Goal: Navigation & Orientation: Find specific page/section

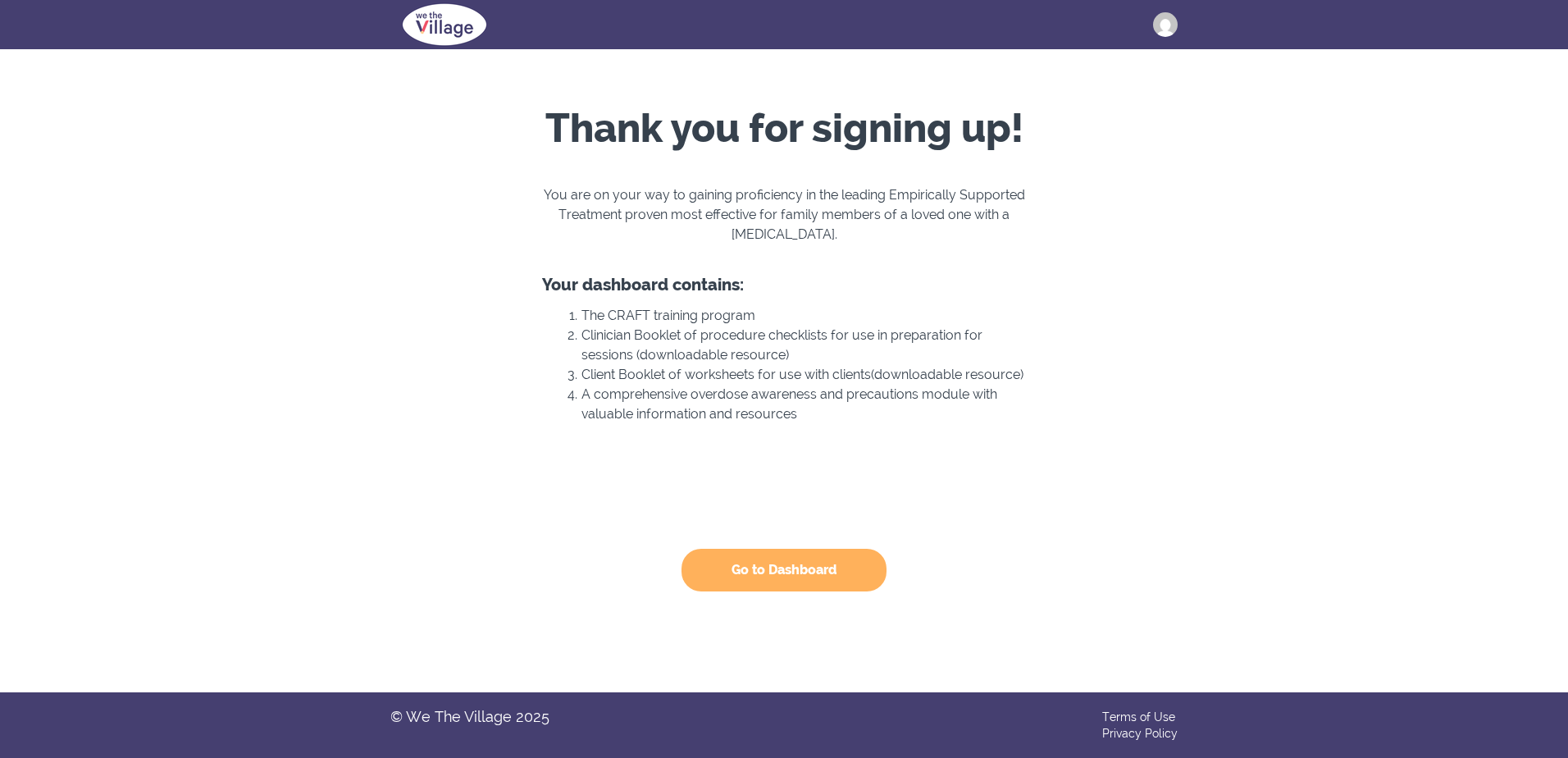
click at [767, 562] on button "Go to Dashboard" at bounding box center [784, 570] width 205 height 43
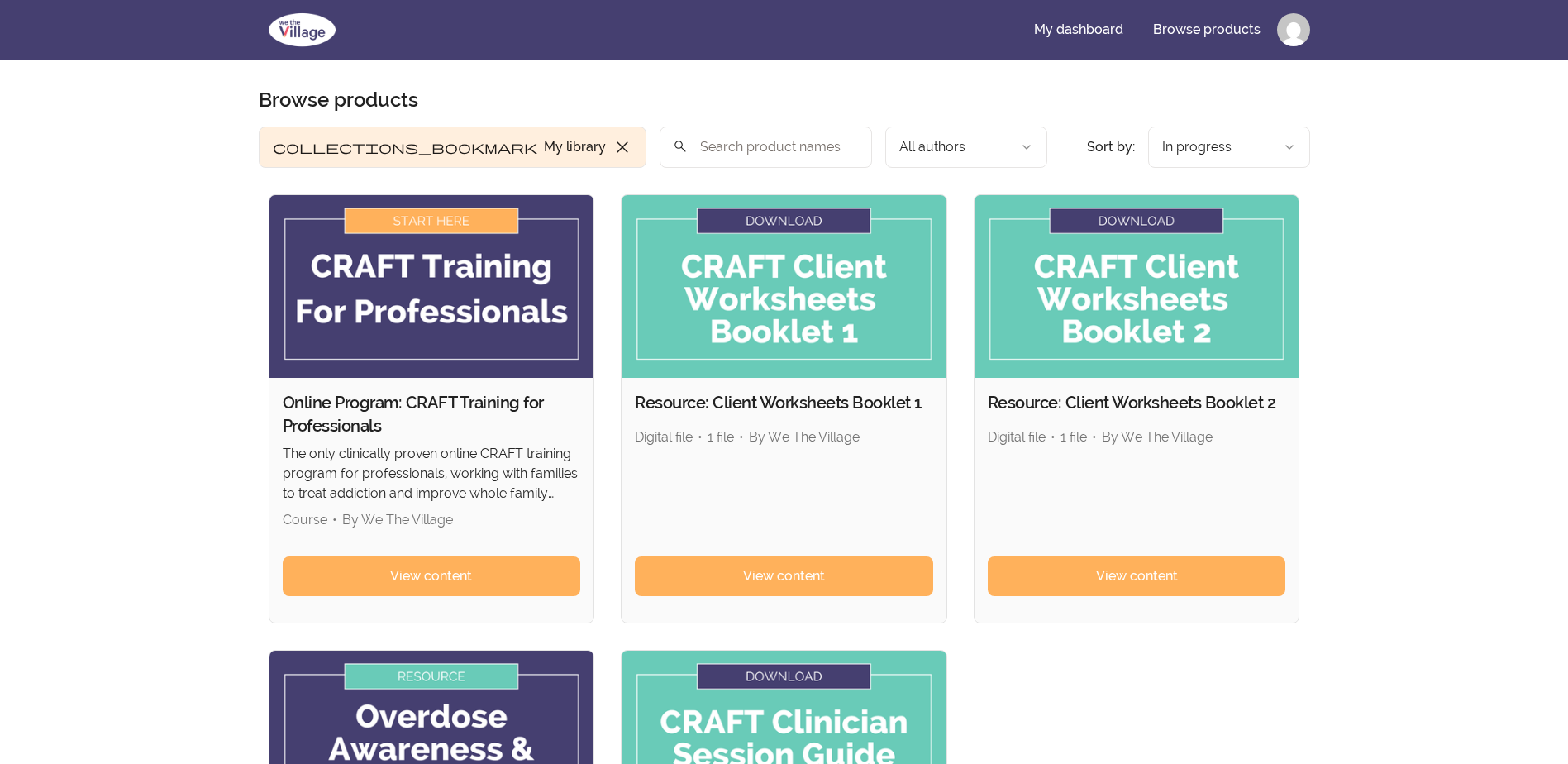
click at [118, 376] on div "Skip to main content Main menu Includes navigation links and user settings My d…" at bounding box center [784, 613] width 1568 height 1225
click at [883, 88] on section "Browse products Product filters: collections_bookmark My library close Sort by:…" at bounding box center [784, 540] width 1104 height 959
click at [1084, 31] on link "My dashboard" at bounding box center [1079, 30] width 116 height 40
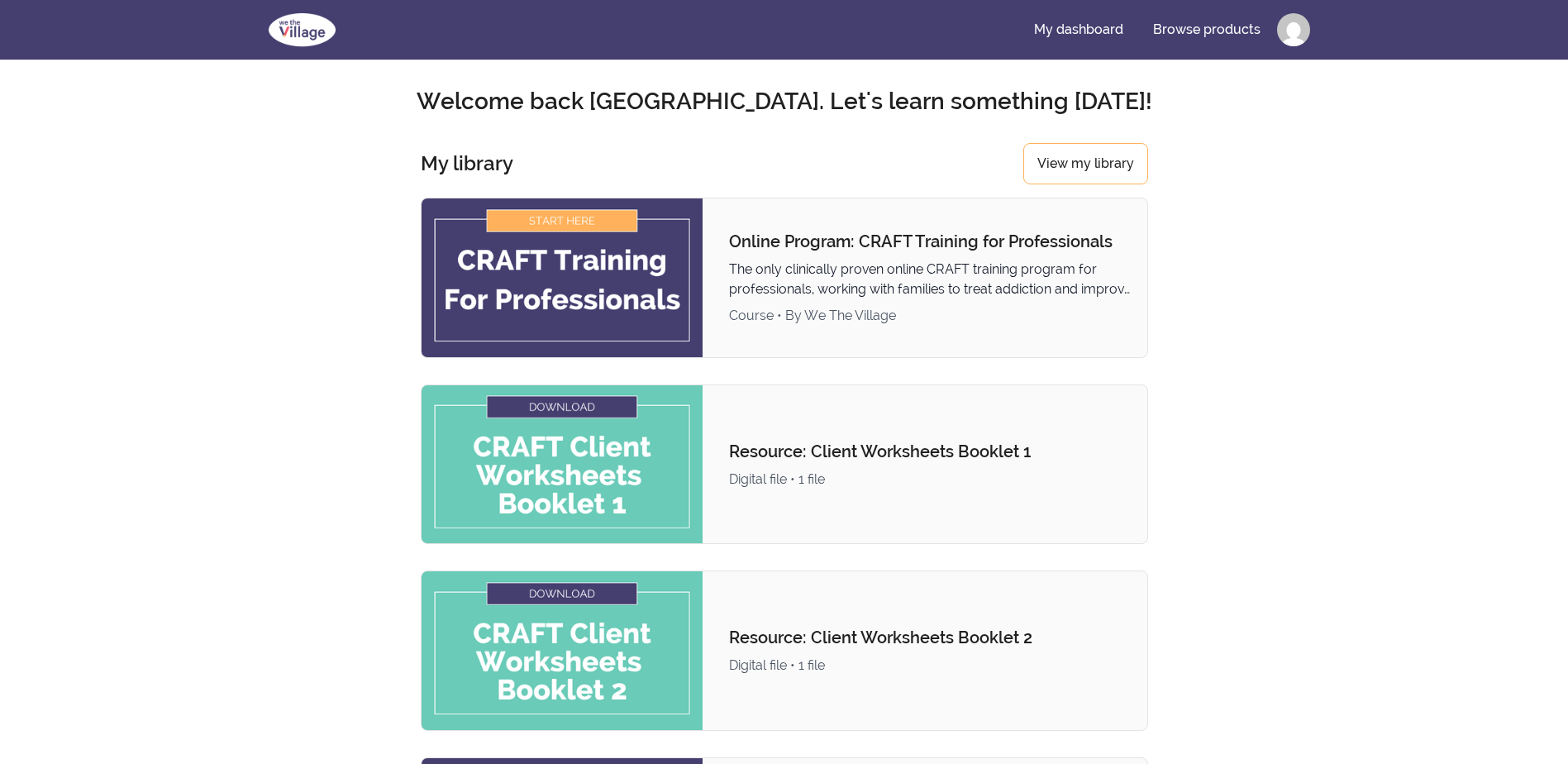
click at [787, 108] on h2 "Welcome back [GEOGRAPHIC_DATA]. Let's learn something [DATE]!" at bounding box center [785, 101] width 1052 height 30
